Goal: Task Accomplishment & Management: Manage account settings

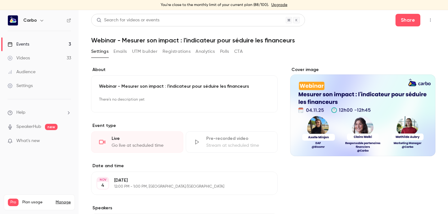
click at [45, 41] on link "Events 3" at bounding box center [39, 44] width 79 height 14
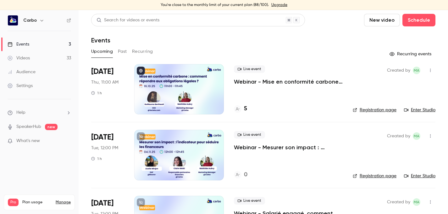
click at [184, 101] on div at bounding box center [179, 89] width 90 height 50
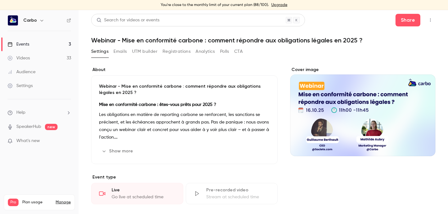
click at [171, 49] on button "Registrations" at bounding box center [176, 52] width 28 height 10
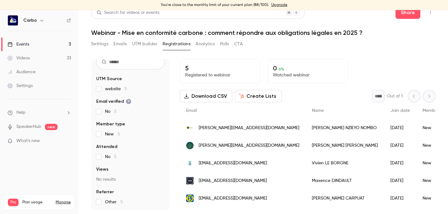
click at [53, 46] on link "Events 3" at bounding box center [39, 44] width 79 height 14
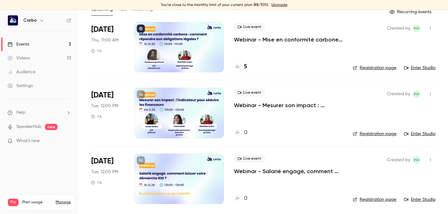
scroll to position [43, 0]
